Goal: Information Seeking & Learning: Learn about a topic

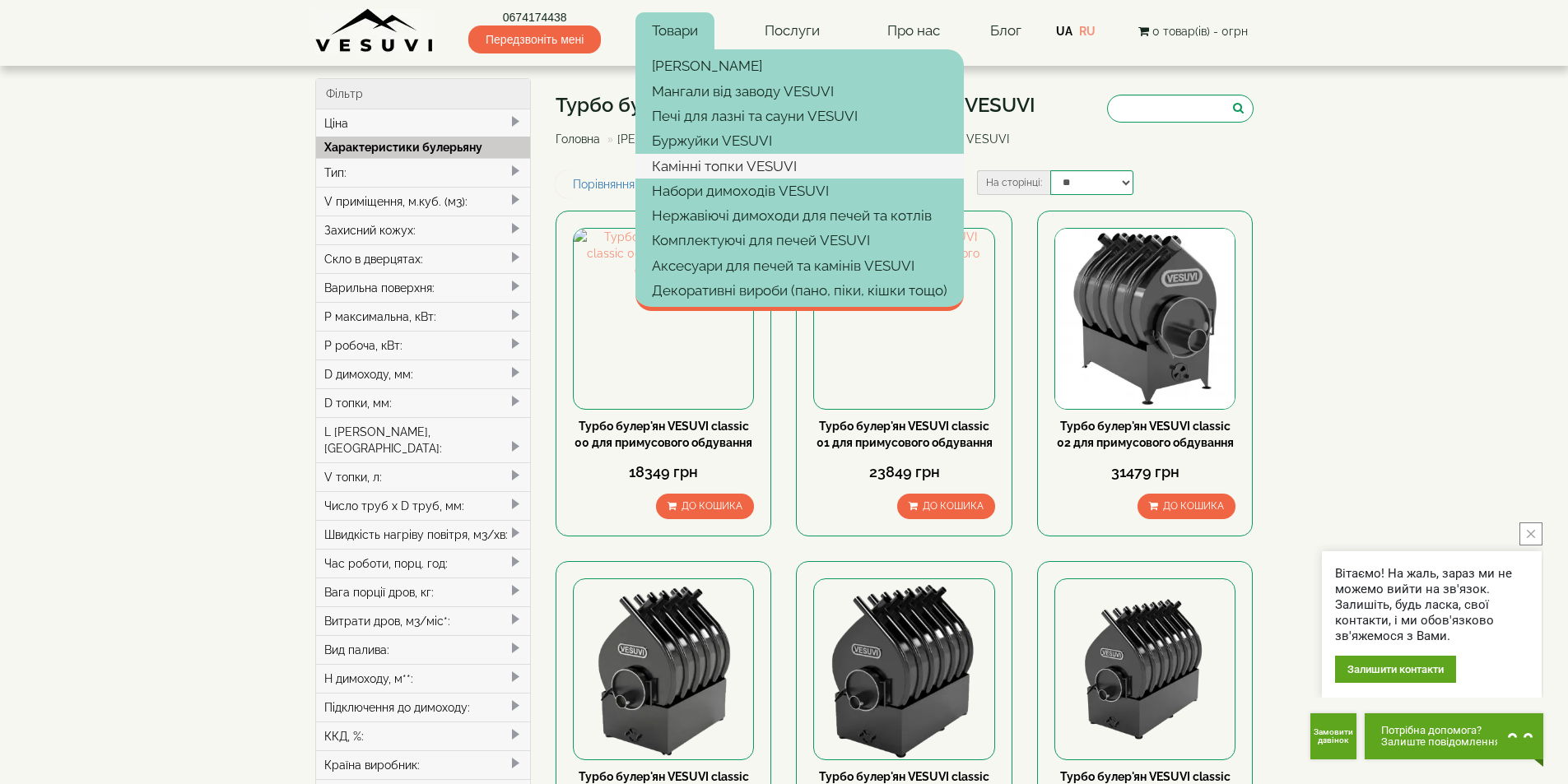
click at [757, 165] on link "Камінні топки VESUVI" at bounding box center [799, 166] width 328 height 25
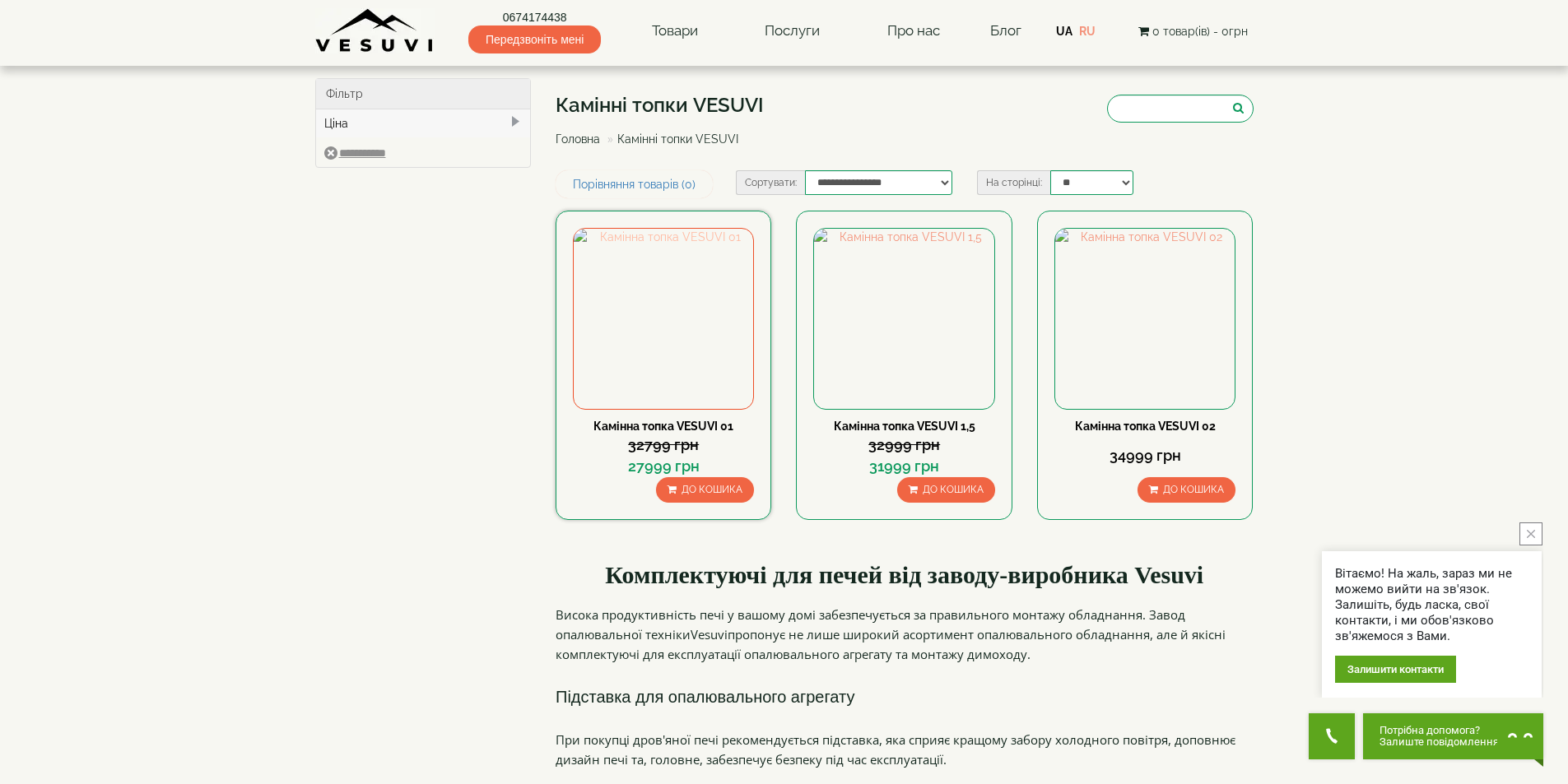
click at [670, 286] on img at bounding box center [663, 318] width 180 height 180
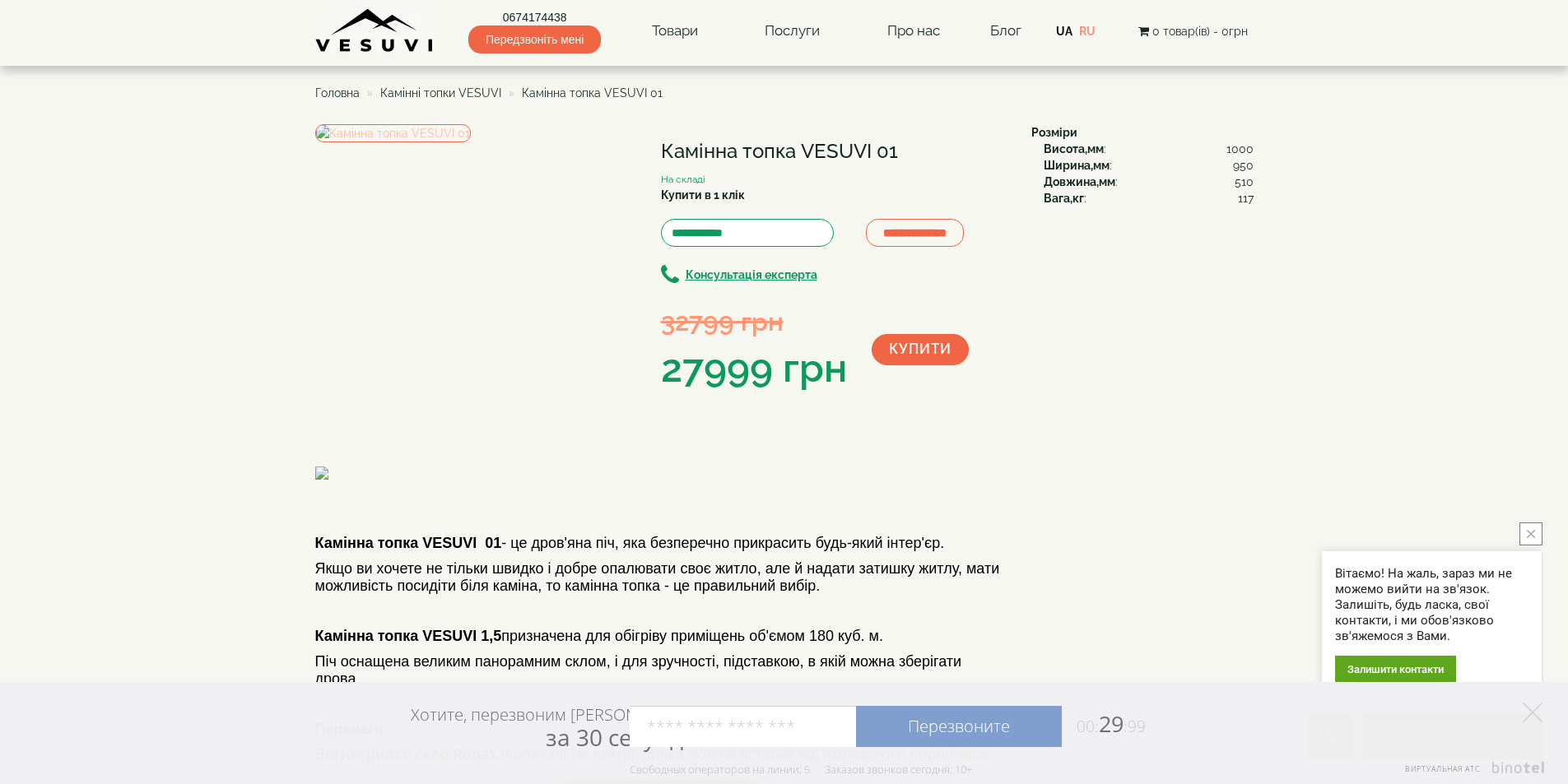
click at [399, 142] on img at bounding box center [392, 132] width 156 height 18
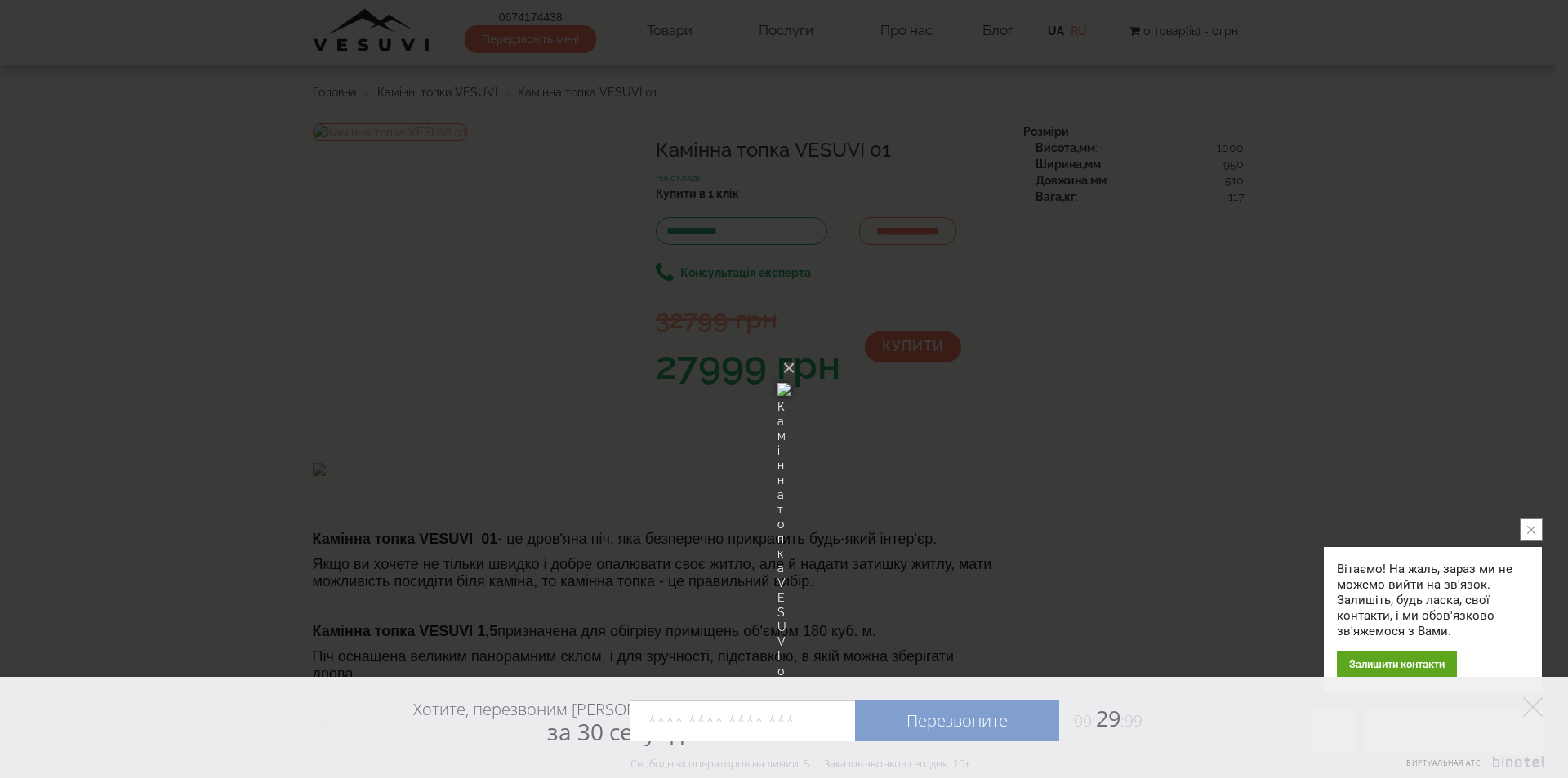
click at [778, 350] on img at bounding box center [784, 389] width 13 height 79
click at [778, 389] on img at bounding box center [784, 389] width 13 height 79
click at [795, 350] on button "×" at bounding box center [789, 368] width 13 height 36
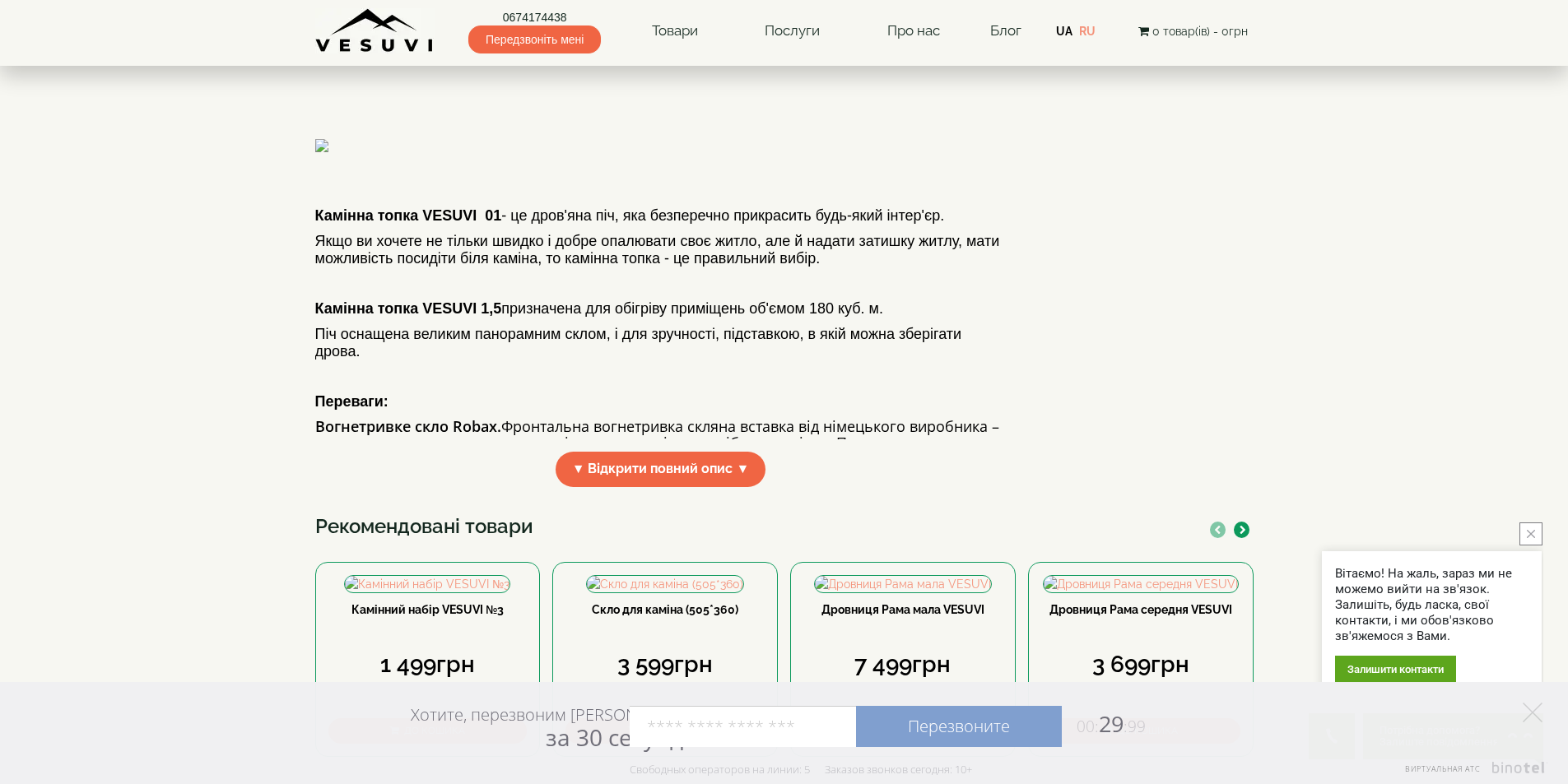
scroll to position [329, 0]
click at [524, 151] on img at bounding box center [458, 144] width 288 height 13
click at [662, 485] on span "▼ Відкрити повний опис ▼" at bounding box center [661, 467] width 211 height 35
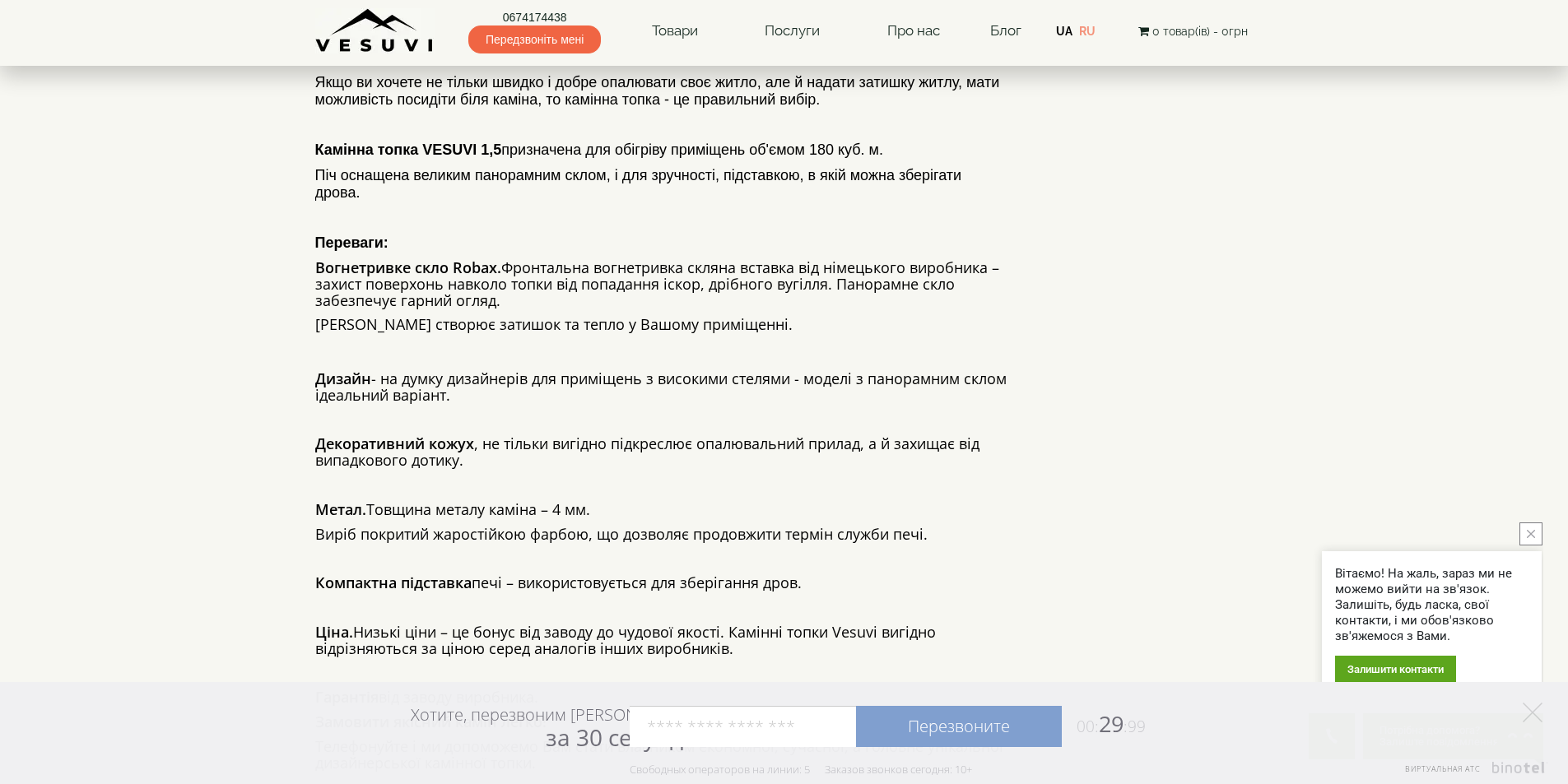
scroll to position [493, 0]
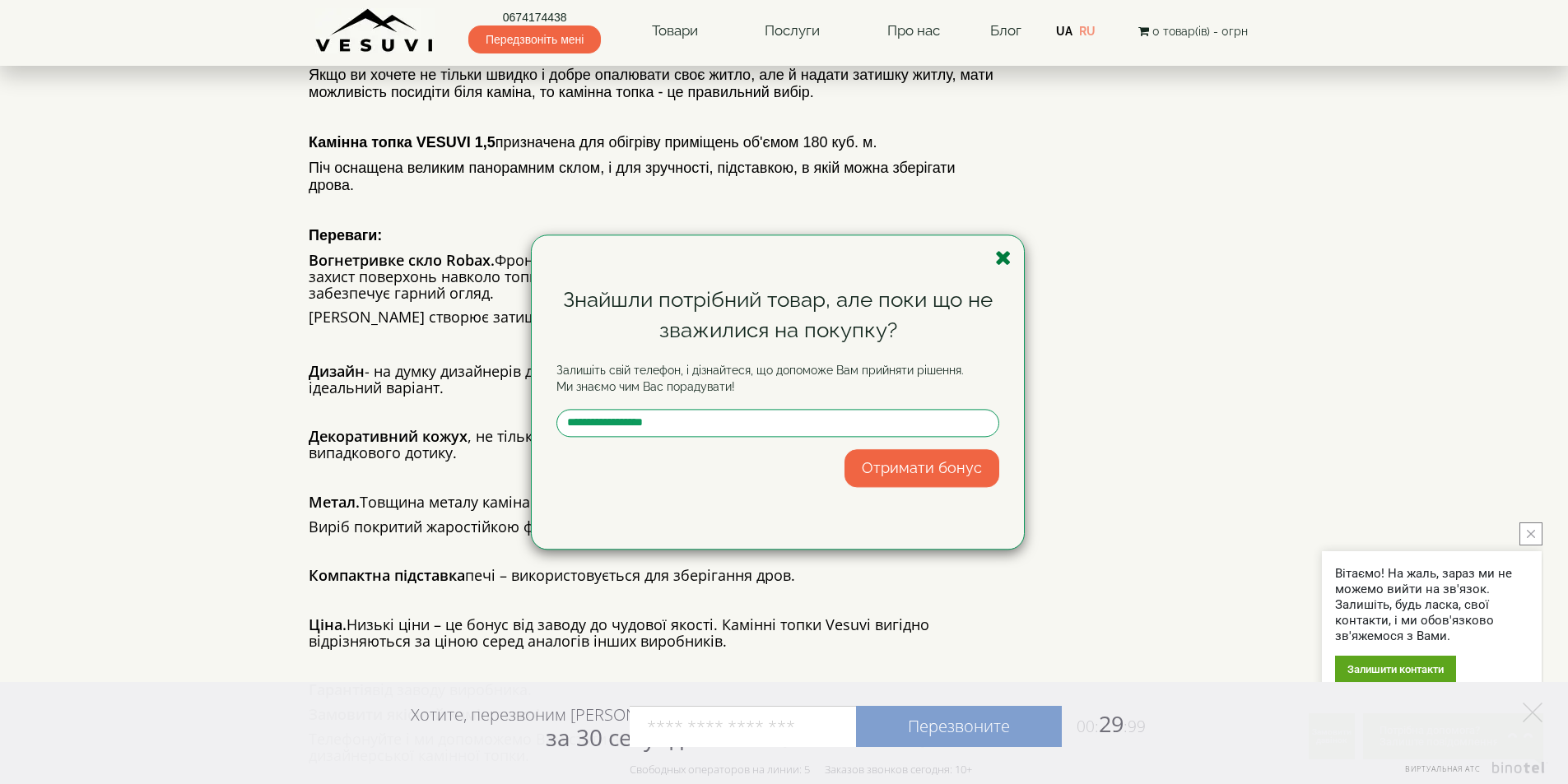
click at [1004, 258] on icon "button" at bounding box center [1003, 258] width 17 height 20
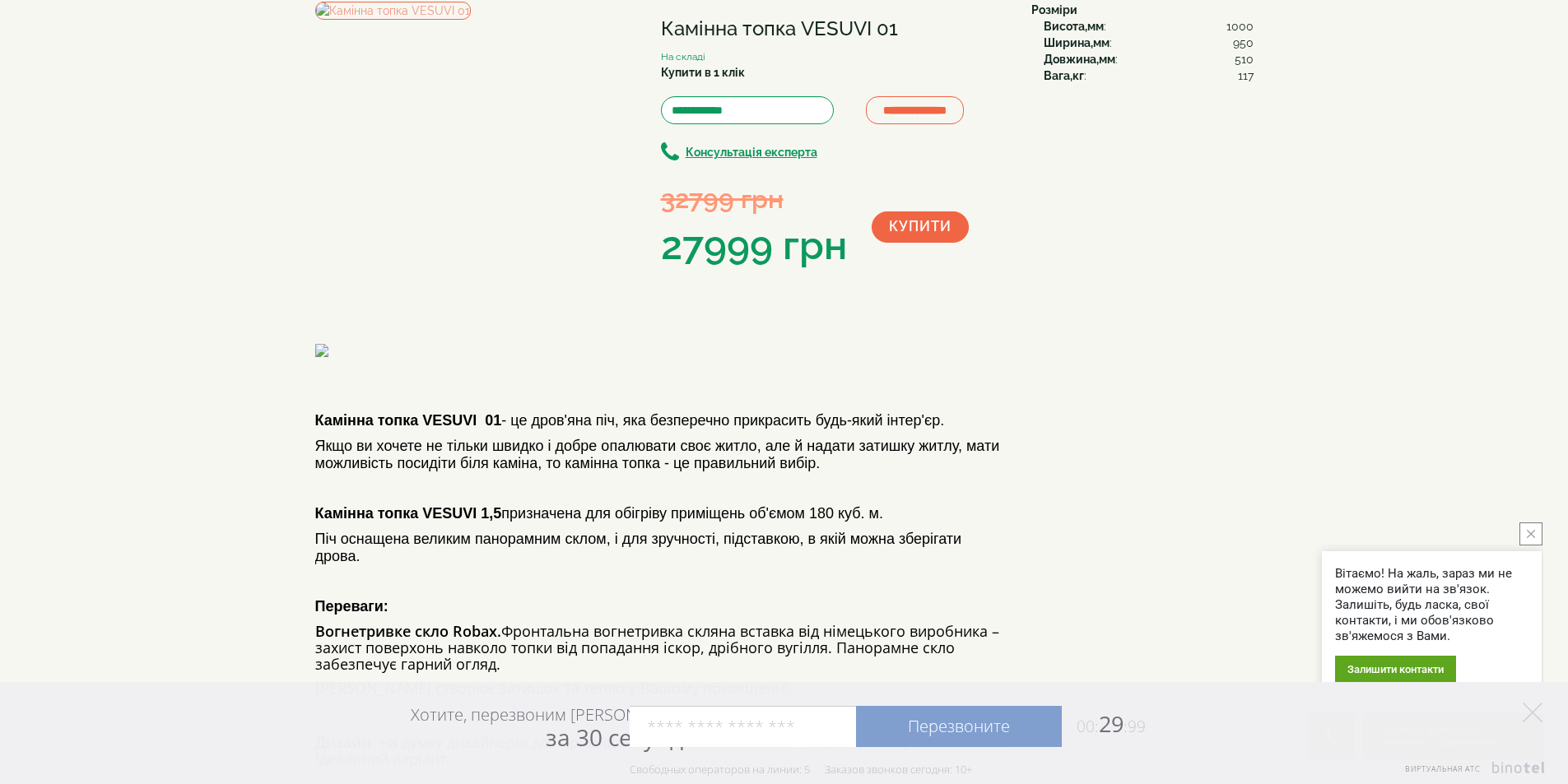
scroll to position [0, 0]
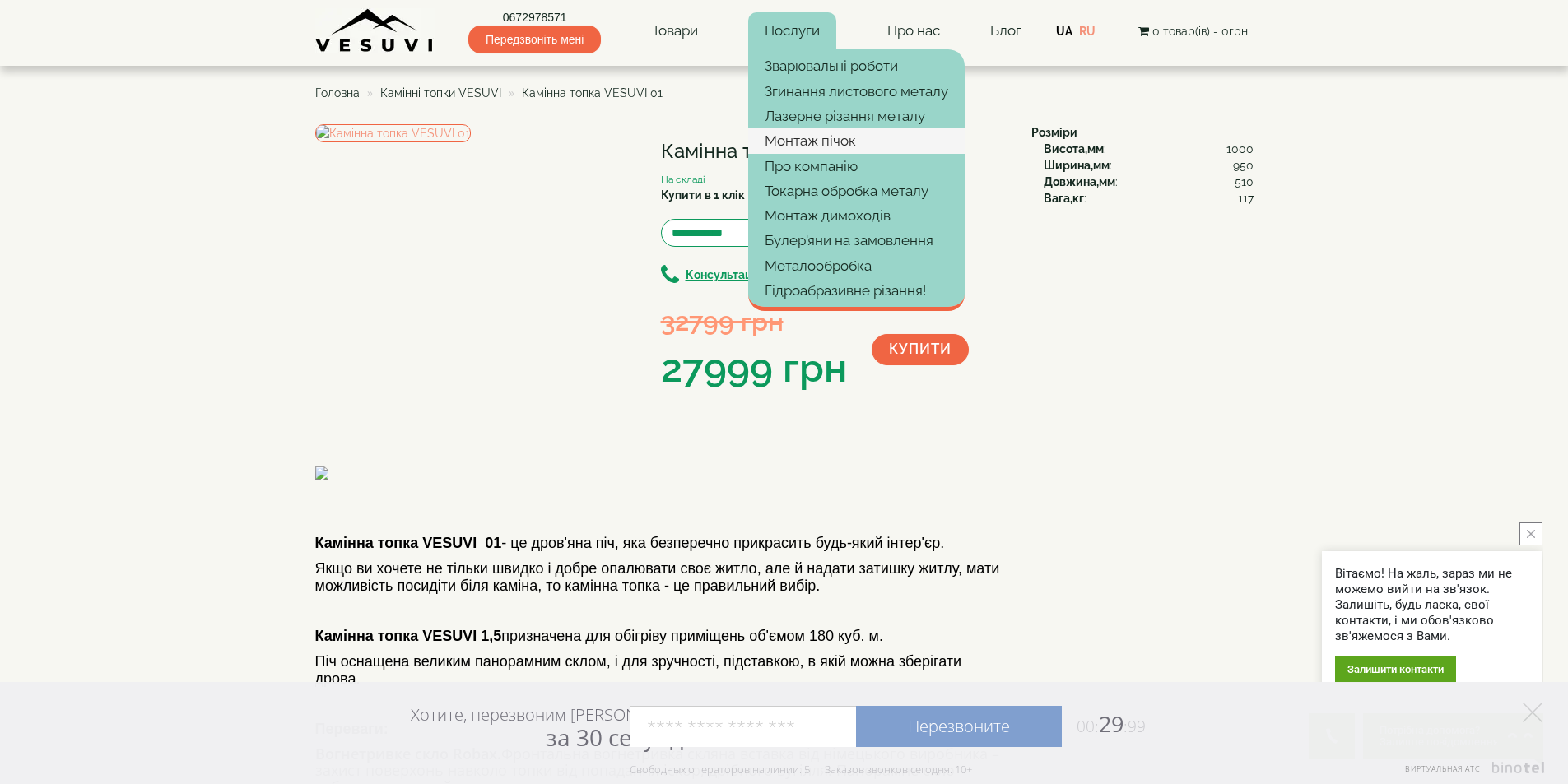
click at [850, 142] on link "Монтаж пічок" at bounding box center [856, 141] width 216 height 25
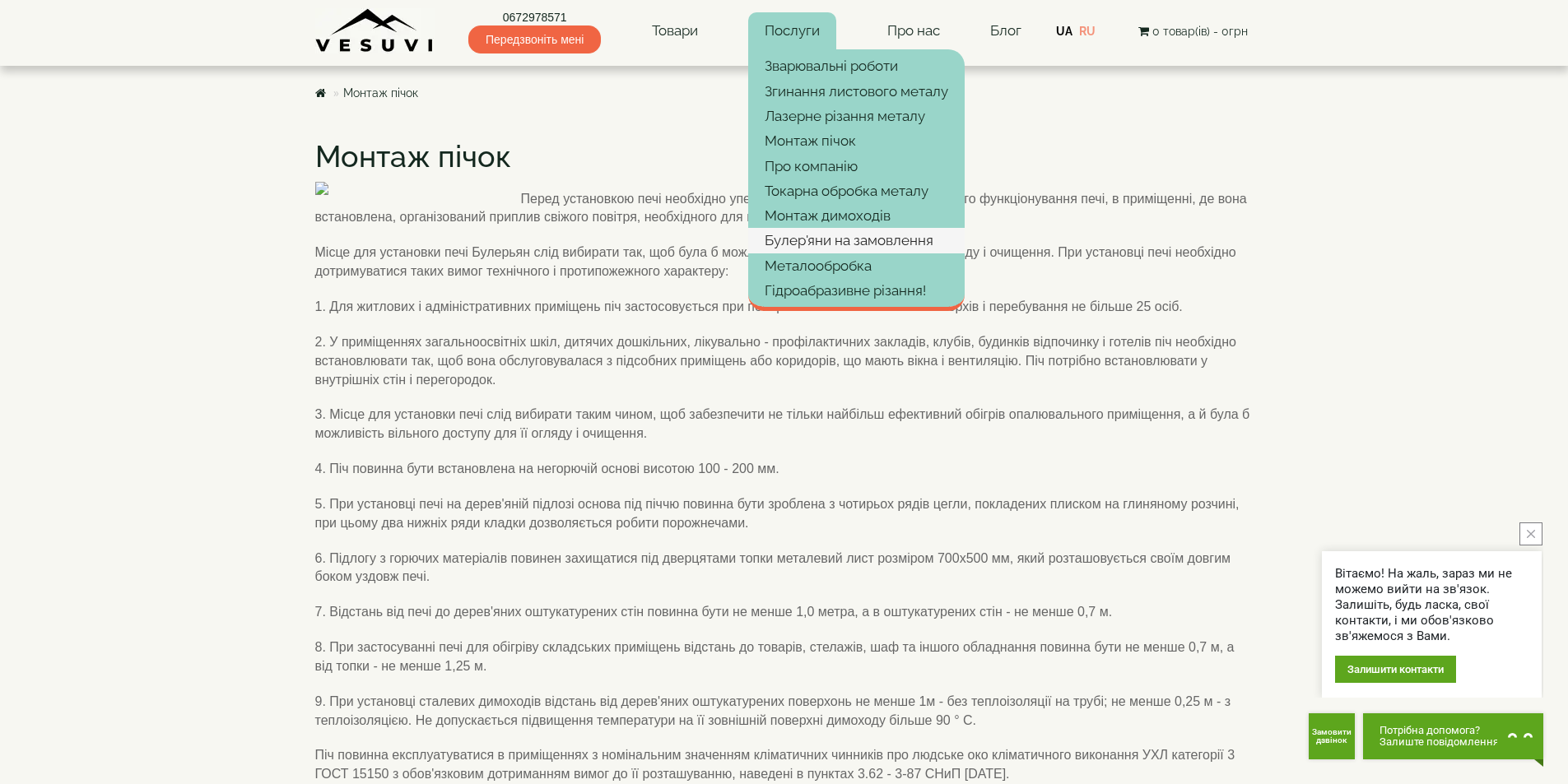
click at [864, 235] on link "Булер'яни на замовлення" at bounding box center [856, 240] width 216 height 25
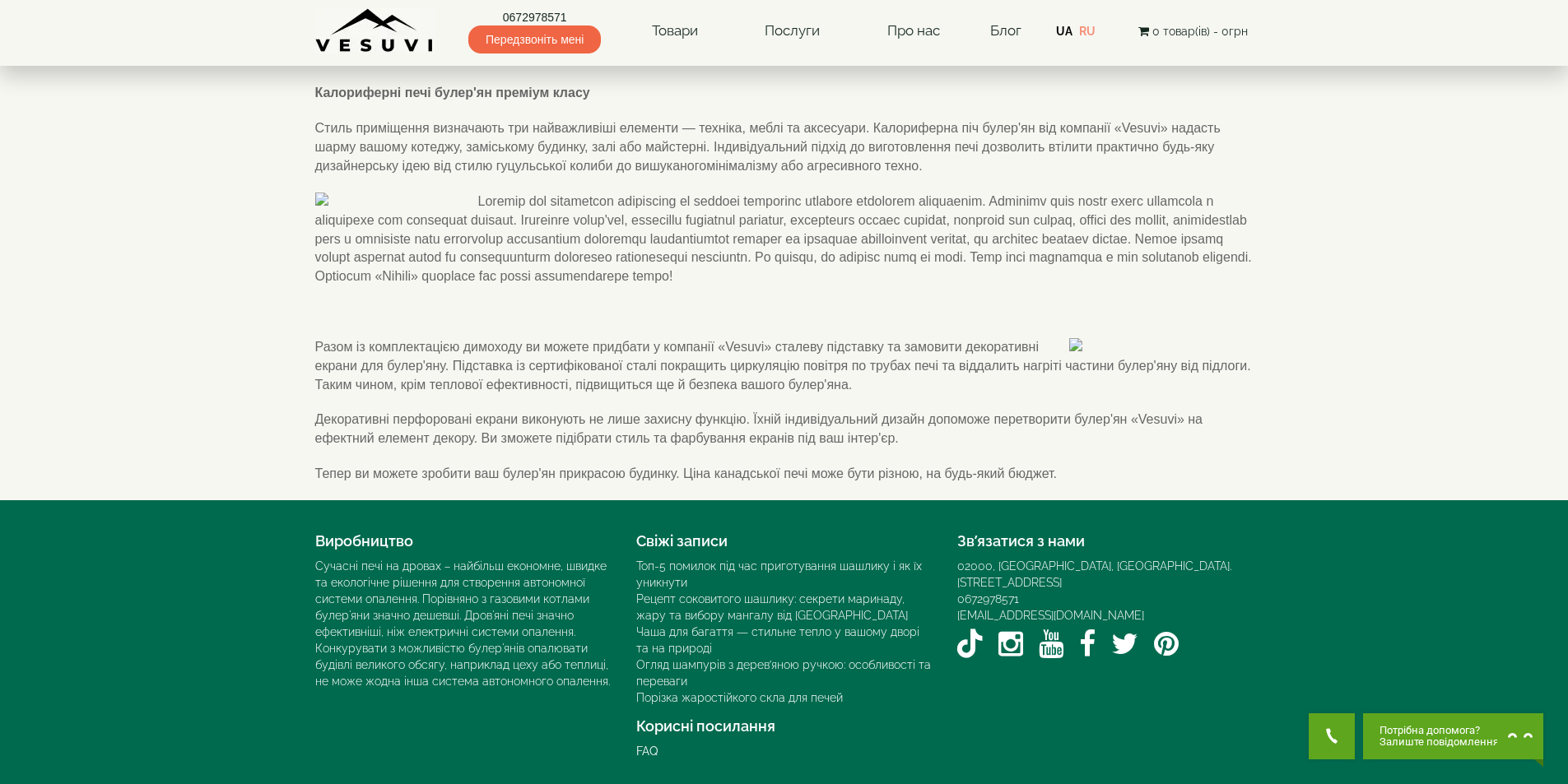
scroll to position [575, 0]
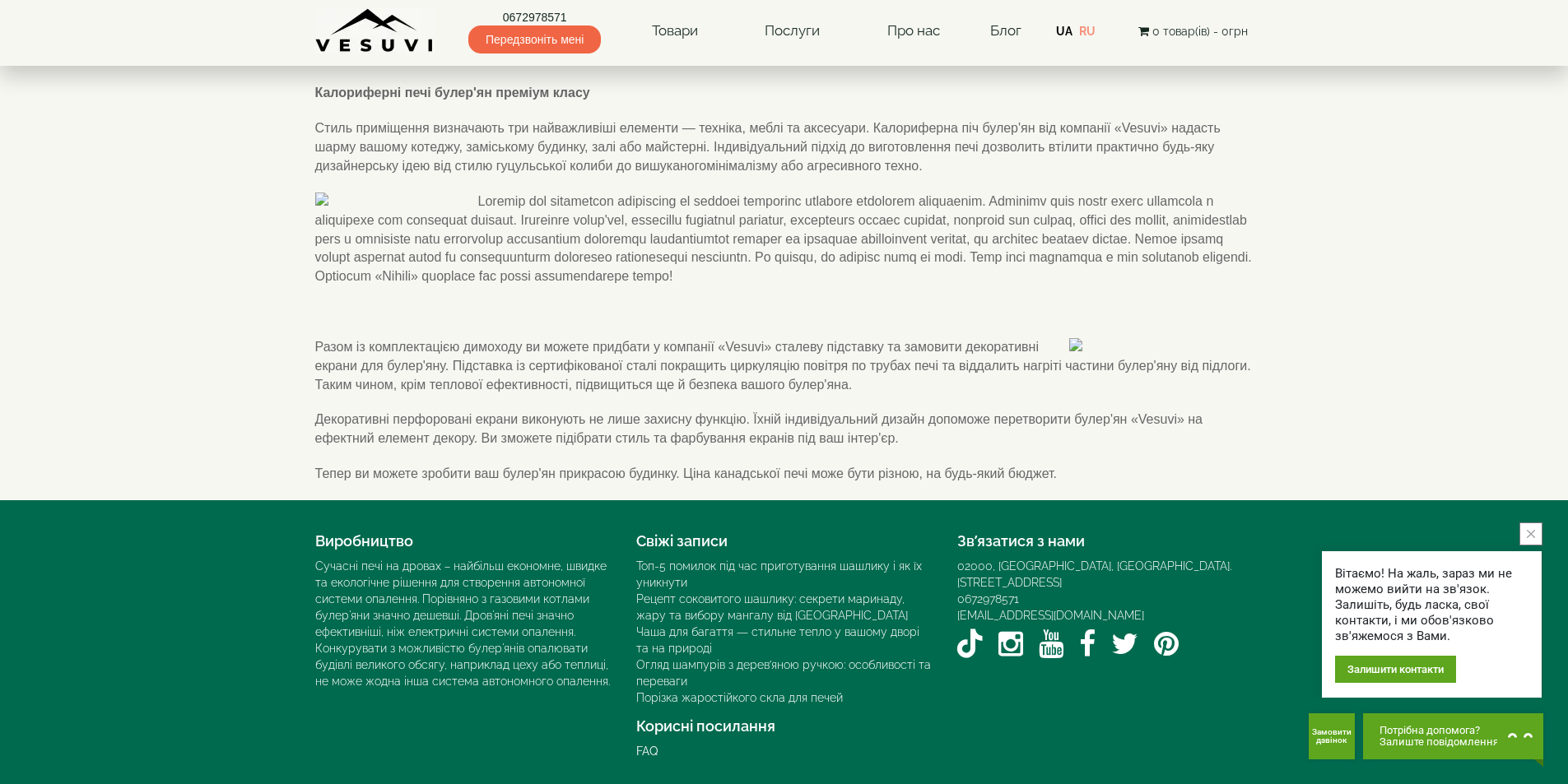
click at [422, 206] on img at bounding box center [392, 199] width 155 height 13
